Goal: Information Seeking & Learning: Find specific fact

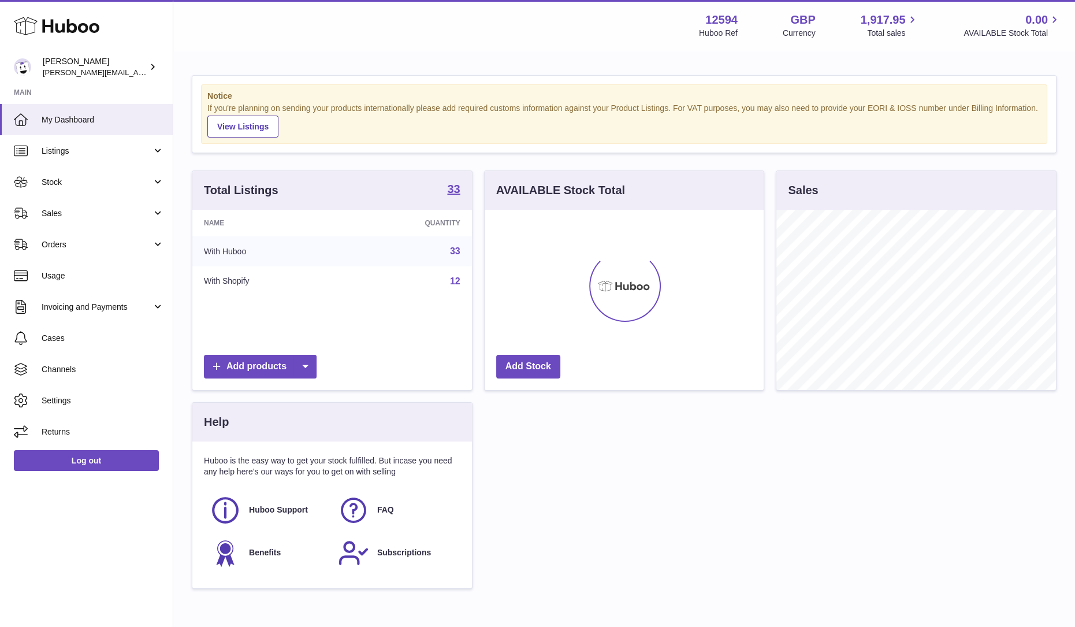
scroll to position [180, 279]
click at [72, 218] on link "Sales" at bounding box center [86, 213] width 173 height 31
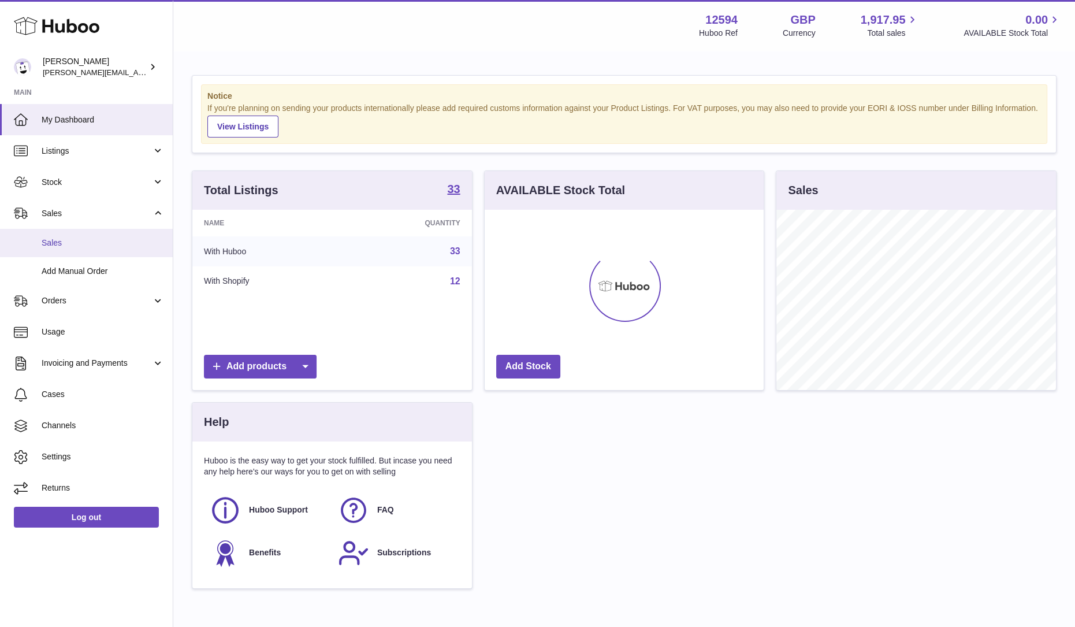
click at [65, 246] on span "Sales" at bounding box center [103, 242] width 122 height 11
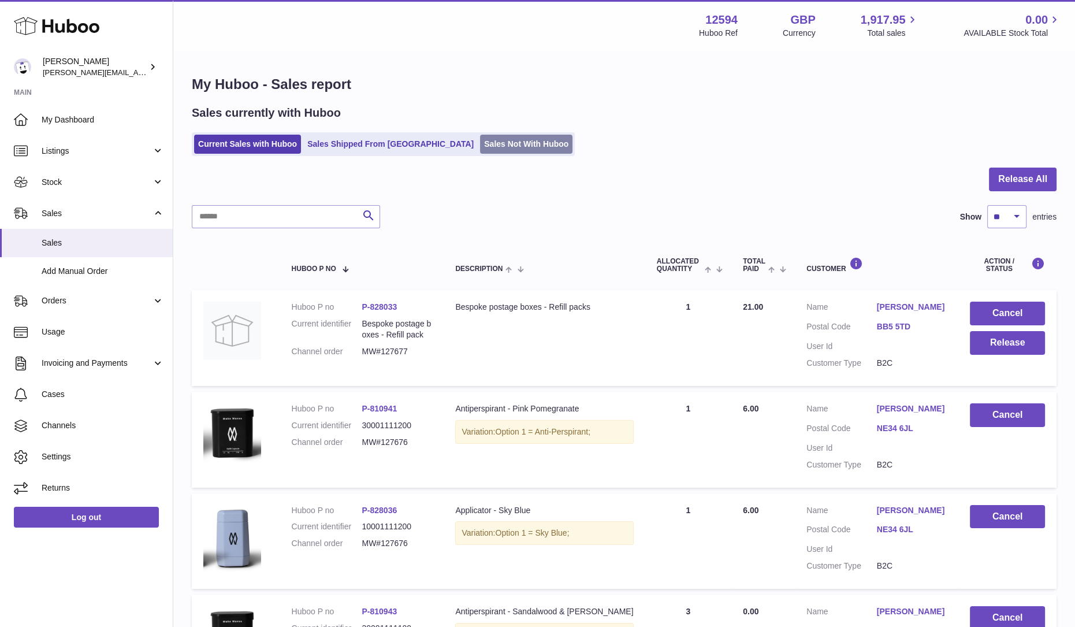
click at [480, 144] on link "Sales Not With Huboo" at bounding box center [526, 144] width 92 height 19
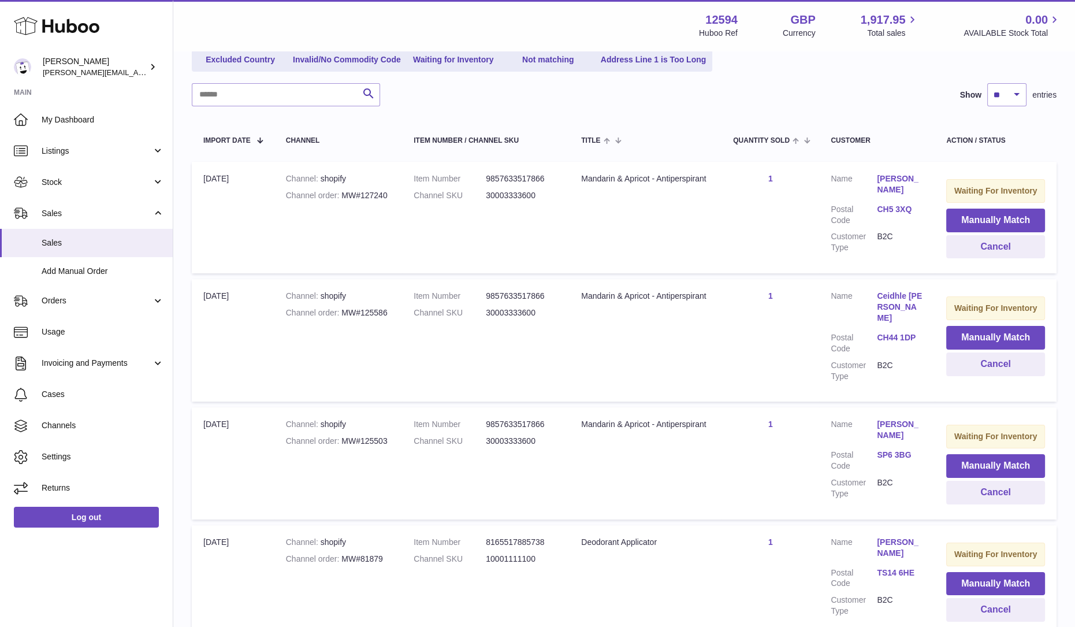
scroll to position [144, 0]
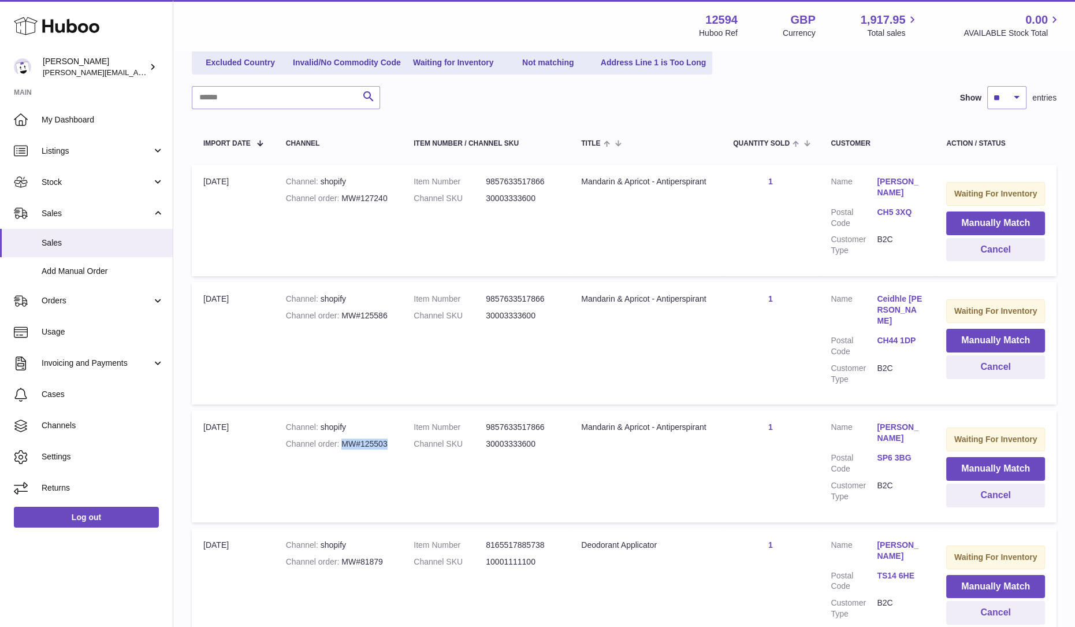
drag, startPoint x: 392, startPoint y: 433, endPoint x: 342, endPoint y: 434, distance: 49.1
click at [342, 434] on td "Channel shopify Channel order MW#125503" at bounding box center [338, 465] width 128 height 111
copy div "MW#125503"
drag, startPoint x: 385, startPoint y: 312, endPoint x: 342, endPoint y: 315, distance: 42.8
click at [342, 315] on div "Channel order MW#125586" at bounding box center [338, 315] width 105 height 11
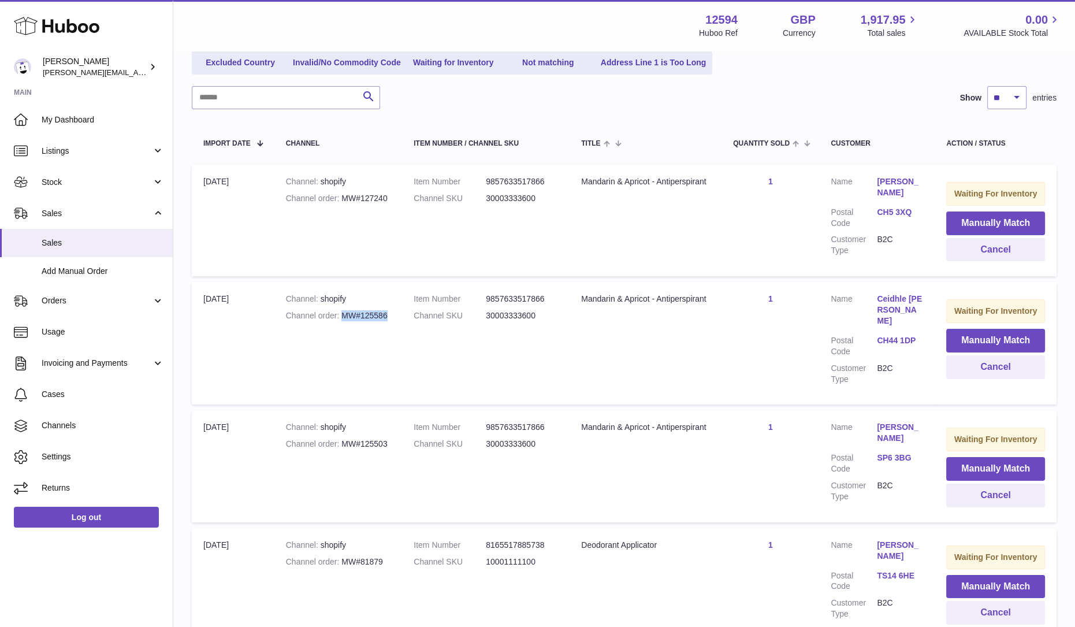
copy div "MW#125586"
drag, startPoint x: 363, startPoint y: 198, endPoint x: 341, endPoint y: 199, distance: 22.0
click at [341, 199] on div "Channel order MW#127240" at bounding box center [338, 198] width 105 height 11
copy div "MW#127240"
drag, startPoint x: 385, startPoint y: 316, endPoint x: 349, endPoint y: 313, distance: 35.4
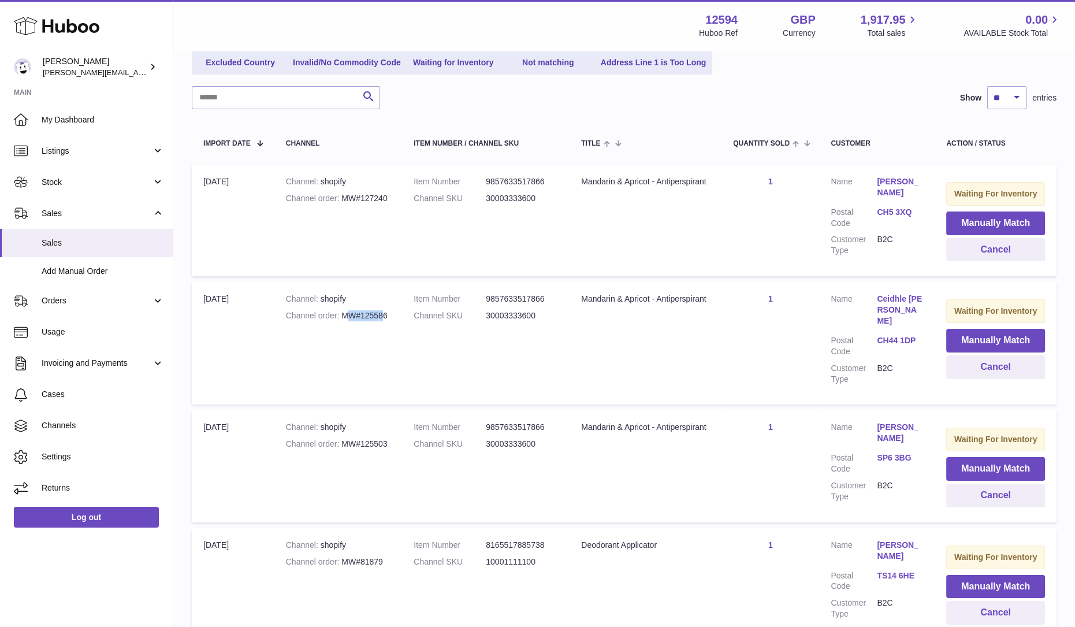
click at [349, 313] on div "Channel order MW#125586" at bounding box center [338, 315] width 105 height 11
click at [396, 318] on td "Channel shopify Channel order MW#125586" at bounding box center [338, 343] width 128 height 122
drag, startPoint x: 365, startPoint y: 315, endPoint x: 338, endPoint y: 314, distance: 27.2
click at [338, 314] on td "Channel shopify Channel order MW#125586" at bounding box center [338, 343] width 128 height 122
copy div "MW#125586"
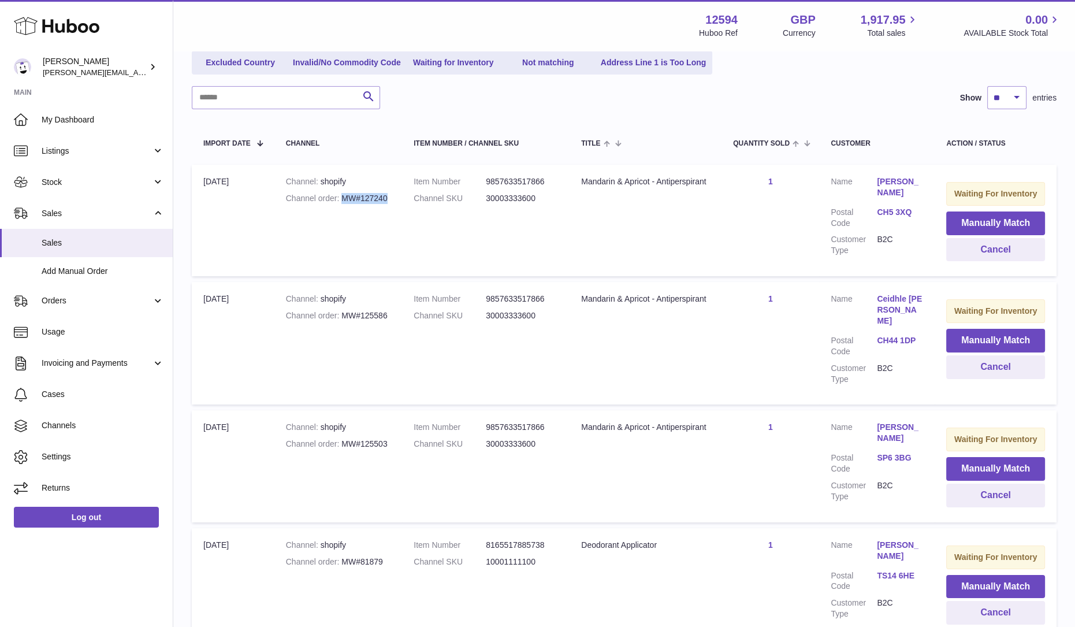
drag, startPoint x: 389, startPoint y: 198, endPoint x: 338, endPoint y: 198, distance: 50.2
click at [338, 198] on div "Channel order MW#127240" at bounding box center [338, 198] width 105 height 11
copy div "MW#127240"
